Goal: Transaction & Acquisition: Book appointment/travel/reservation

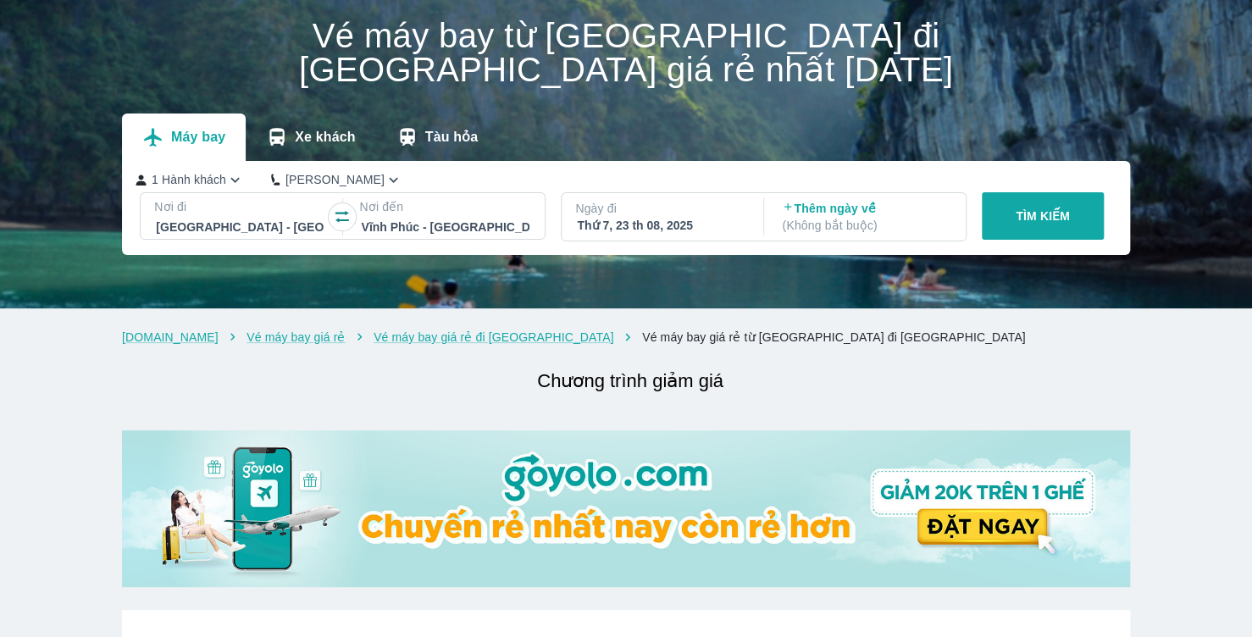
scroll to position [85, 0]
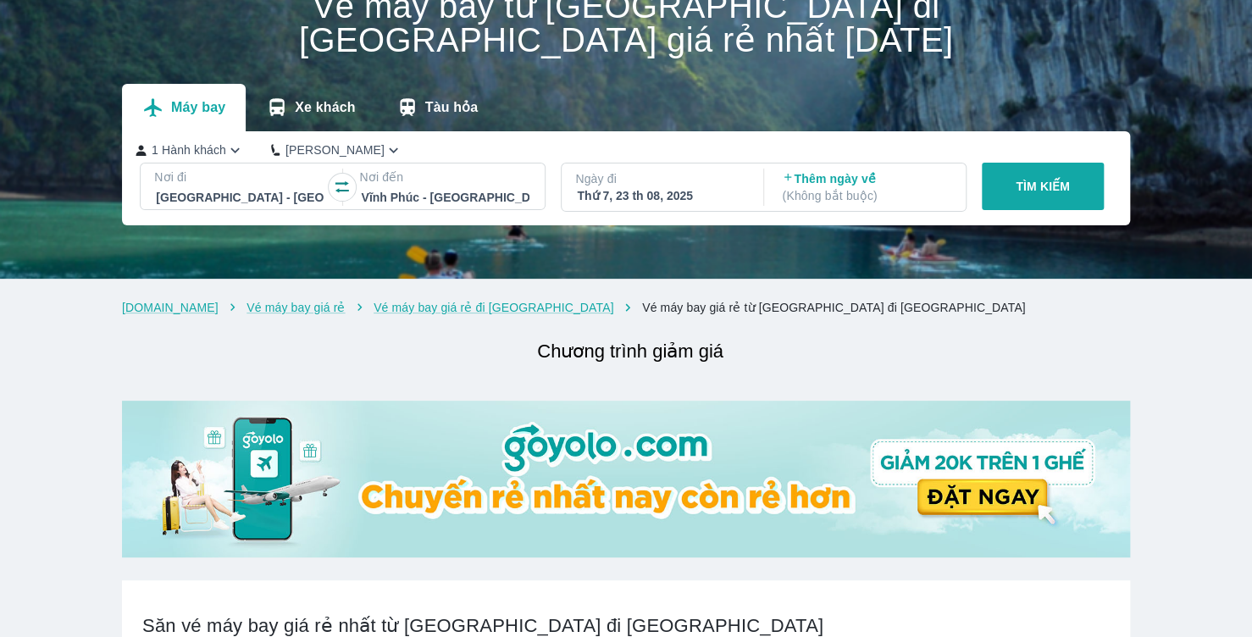
click at [292, 199] on div at bounding box center [240, 197] width 168 height 20
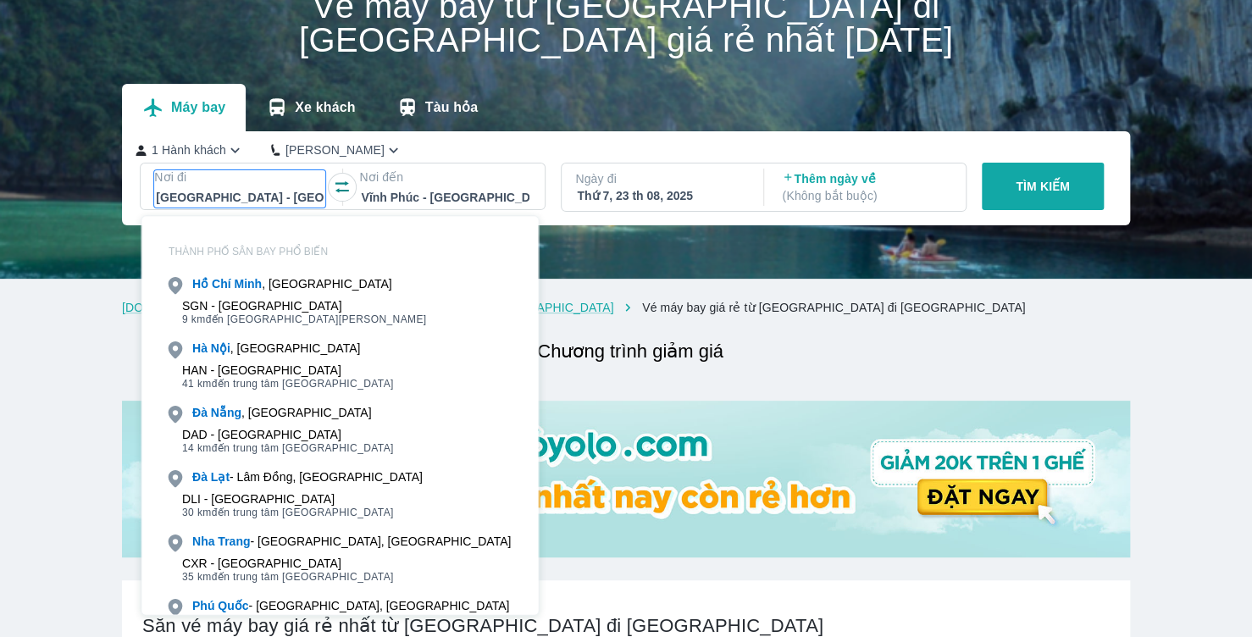
scroll to position [97, 0]
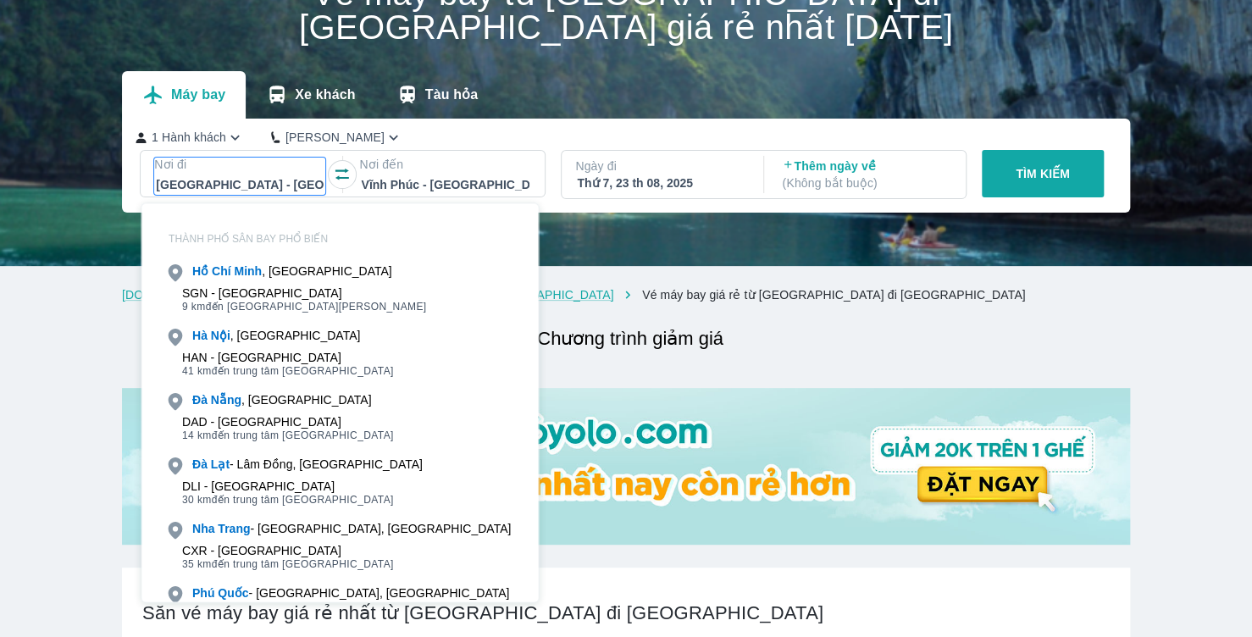
click at [196, 186] on div at bounding box center [240, 184] width 168 height 20
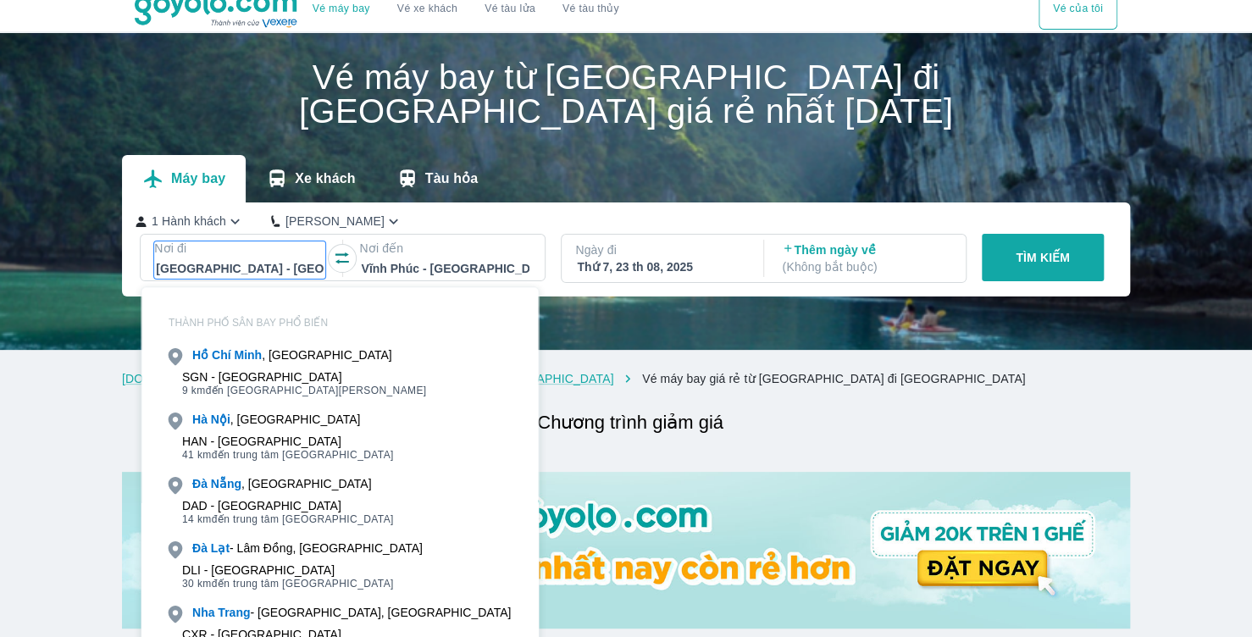
scroll to position [13, 0]
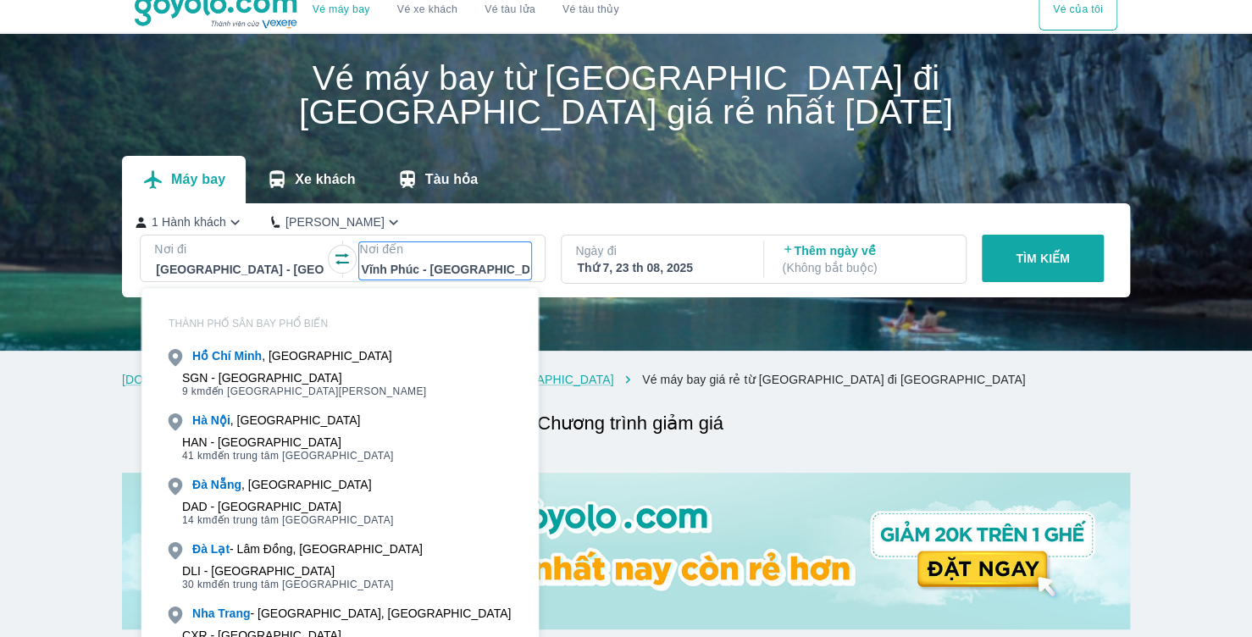
click at [448, 249] on p "Nơi đến" at bounding box center [444, 248] width 171 height 17
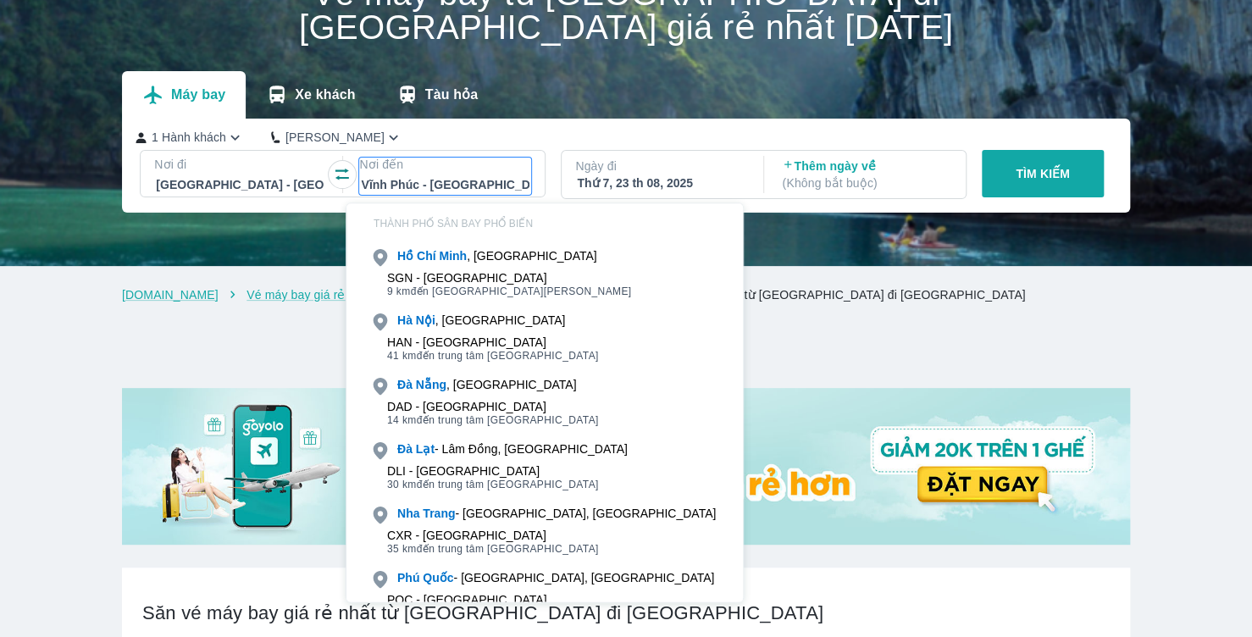
scroll to position [0, 0]
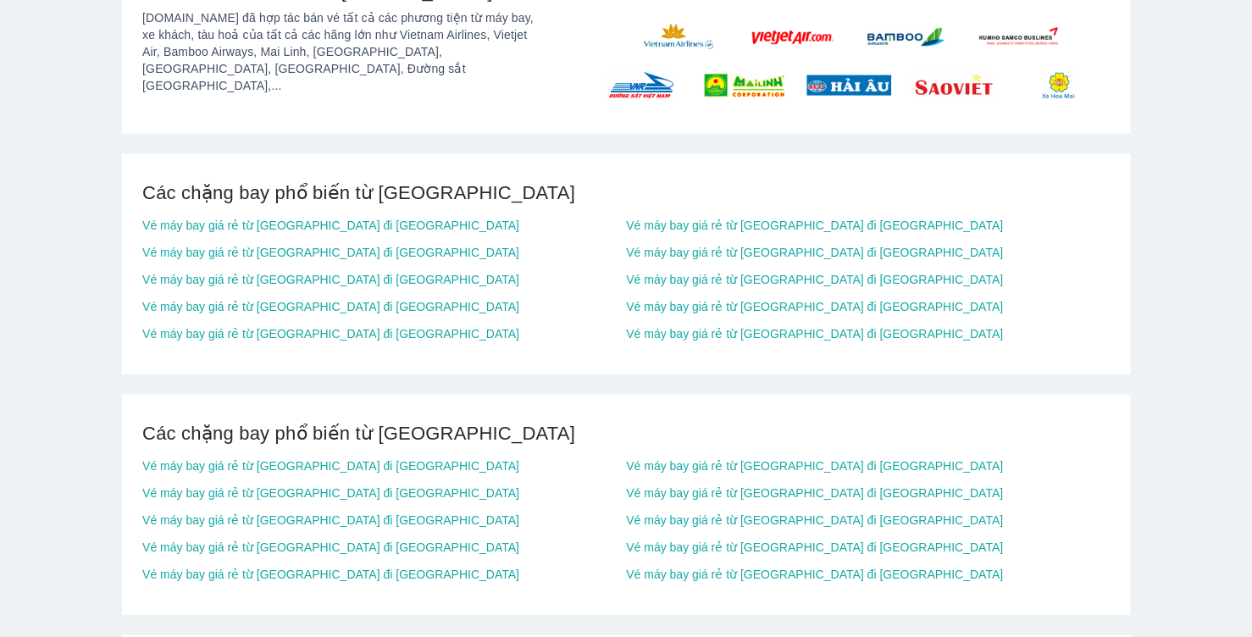
scroll to position [5009, 0]
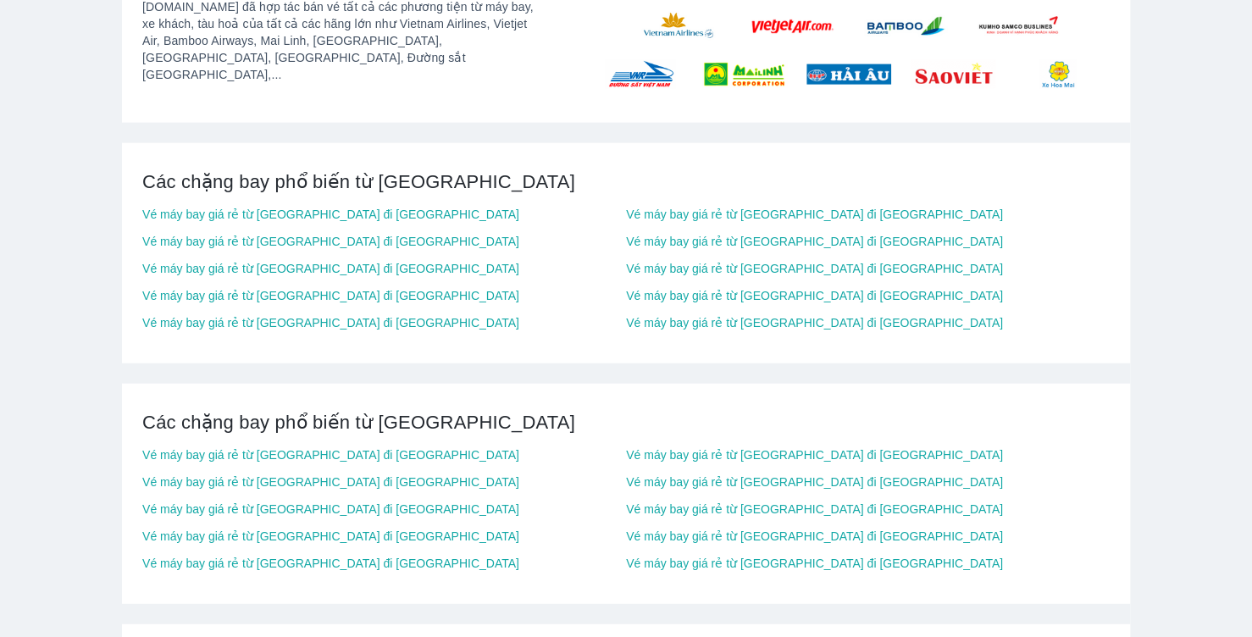
click at [348, 448] on link "Vé máy bay giá rẻ từ [GEOGRAPHIC_DATA] đi [GEOGRAPHIC_DATA]" at bounding box center [383, 455] width 483 height 14
click at [351, 448] on link "Vé máy bay giá rẻ từ [GEOGRAPHIC_DATA] đi [GEOGRAPHIC_DATA]" at bounding box center [383, 455] width 483 height 14
